Goal: Transaction & Acquisition: Purchase product/service

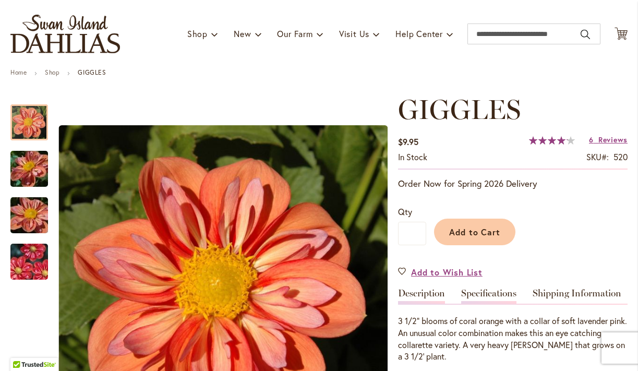
scroll to position [50, 0]
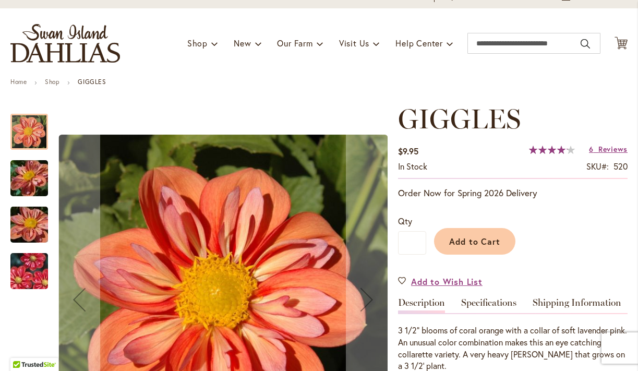
click at [23, 231] on img "GIGGLES" at bounding box center [29, 225] width 75 height 56
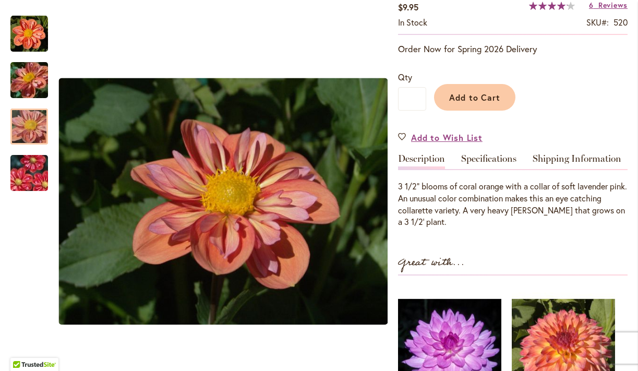
scroll to position [196, 0]
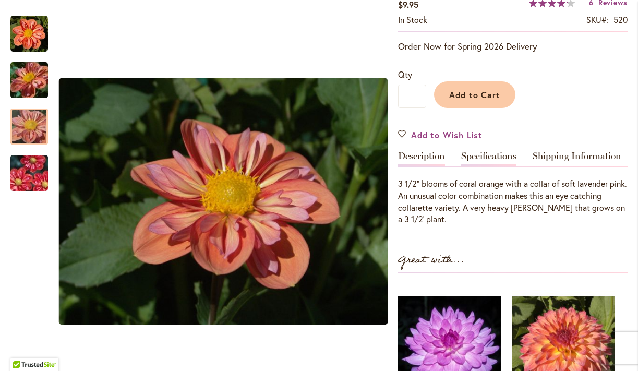
click at [473, 156] on link "Specifications" at bounding box center [488, 158] width 55 height 15
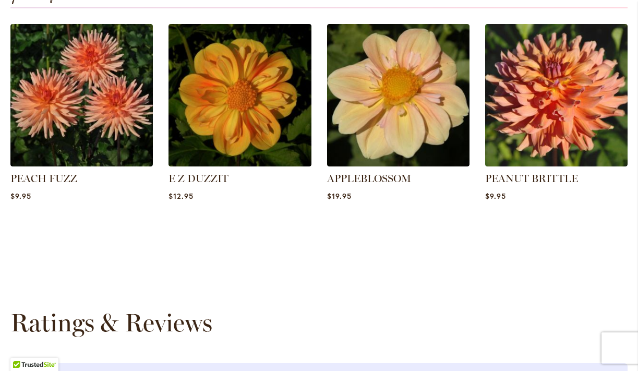
scroll to position [922, 0]
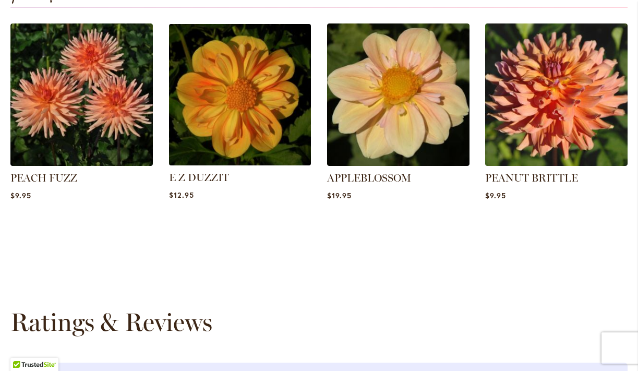
click at [245, 125] on img at bounding box center [239, 94] width 149 height 149
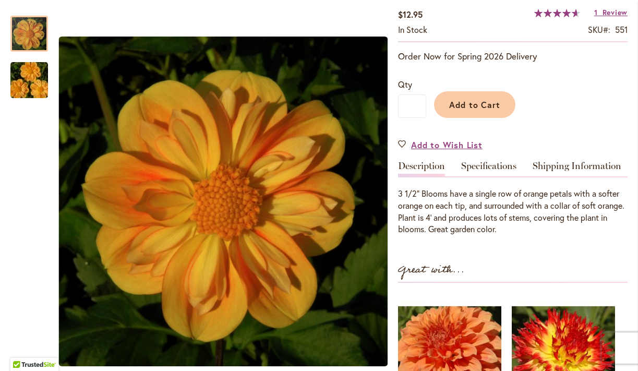
scroll to position [168, 0]
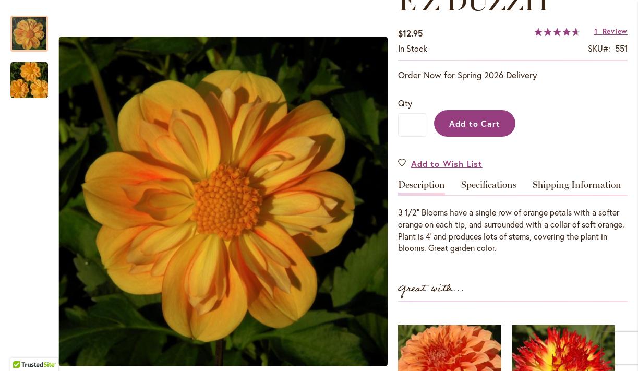
click at [466, 124] on span "Add to Cart" at bounding box center [475, 123] width 52 height 11
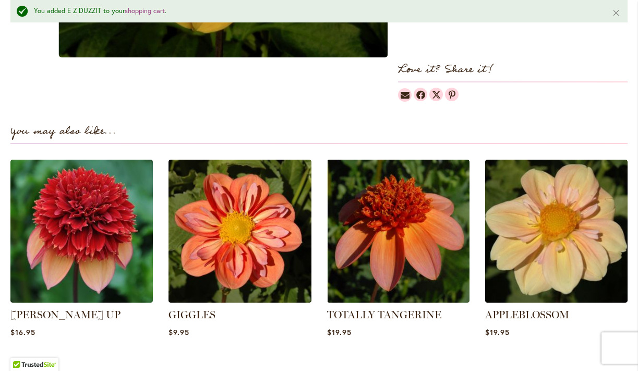
scroll to position [766, 0]
